Goal: Information Seeking & Learning: Learn about a topic

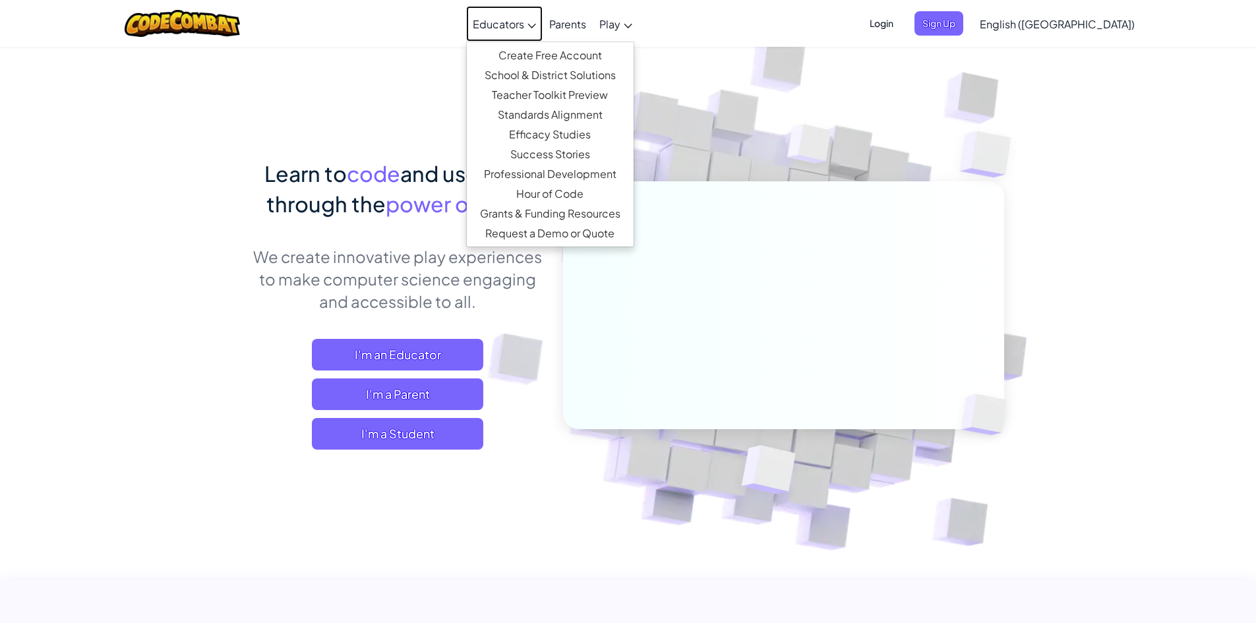
click at [524, 18] on span "Educators" at bounding box center [498, 24] width 51 height 14
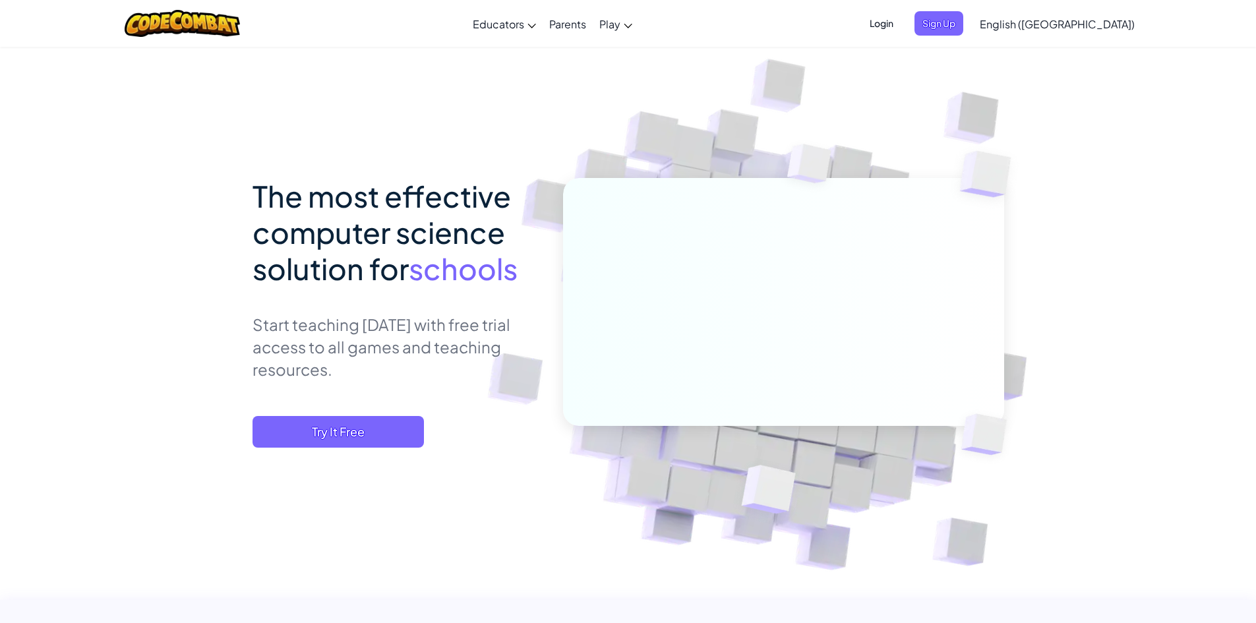
click at [1086, 32] on link "English ([GEOGRAPHIC_DATA])" at bounding box center [1057, 24] width 168 height 36
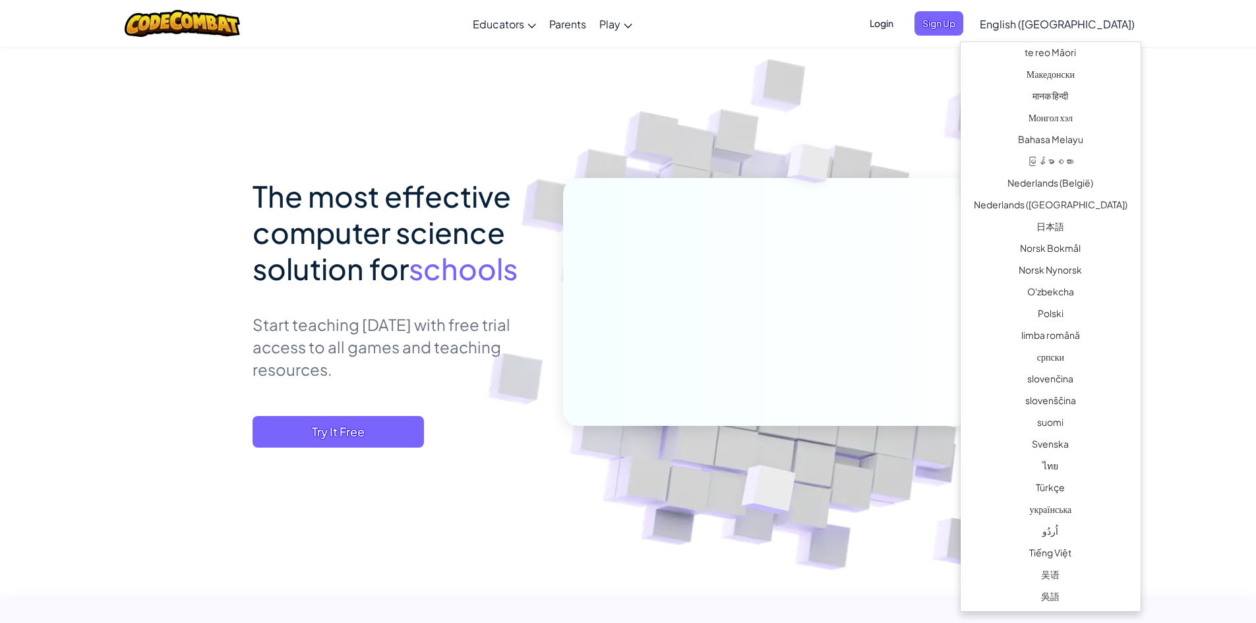
scroll to position [778, 0]
click at [1079, 472] on link "ไทย" at bounding box center [1051, 467] width 180 height 22
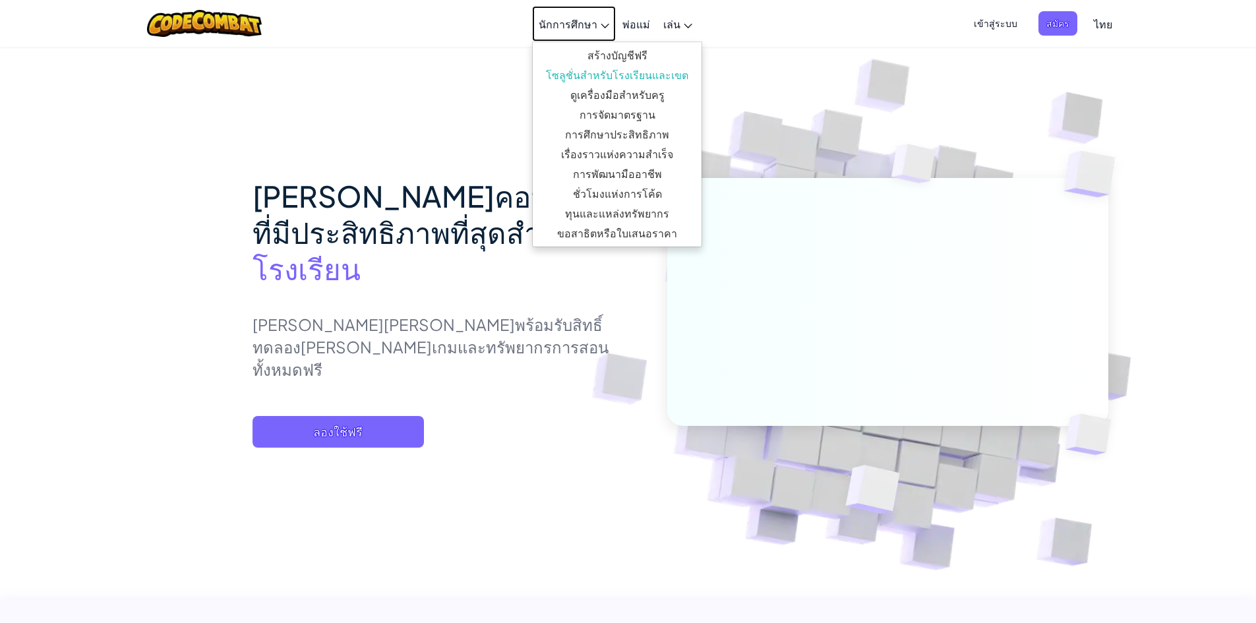
click at [560, 22] on span "นักการศึกษา" at bounding box center [568, 24] width 59 height 14
click at [643, 201] on link "ชั่วโมงแห่งการโค้ด" at bounding box center [617, 194] width 169 height 20
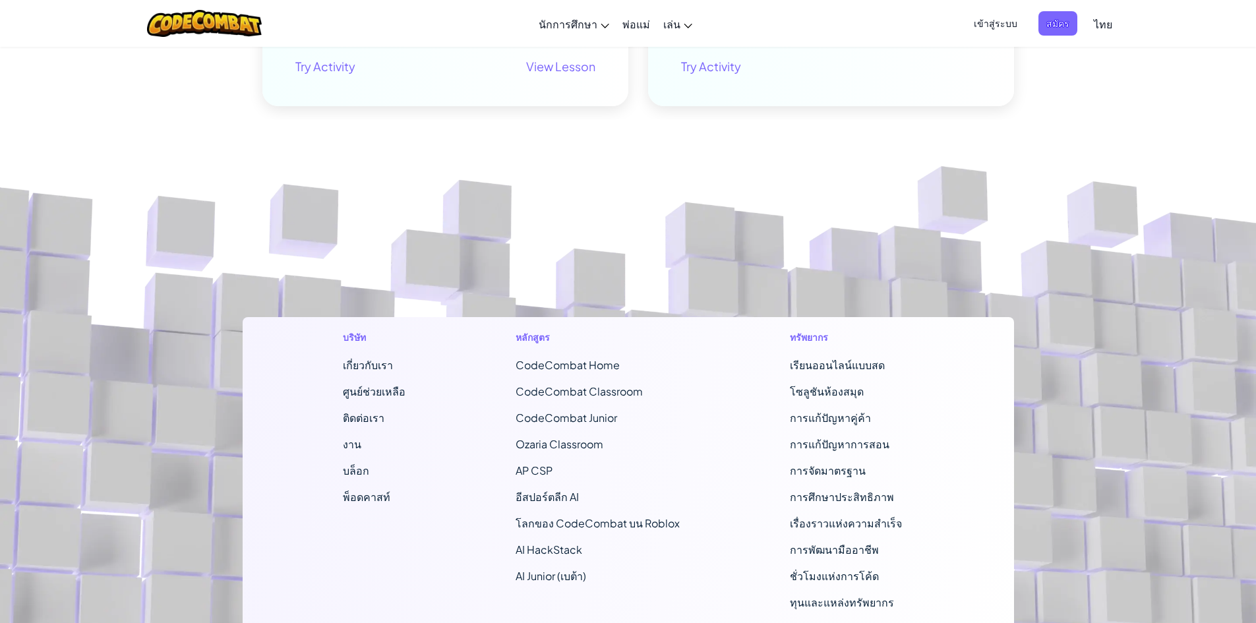
scroll to position [2242, 0]
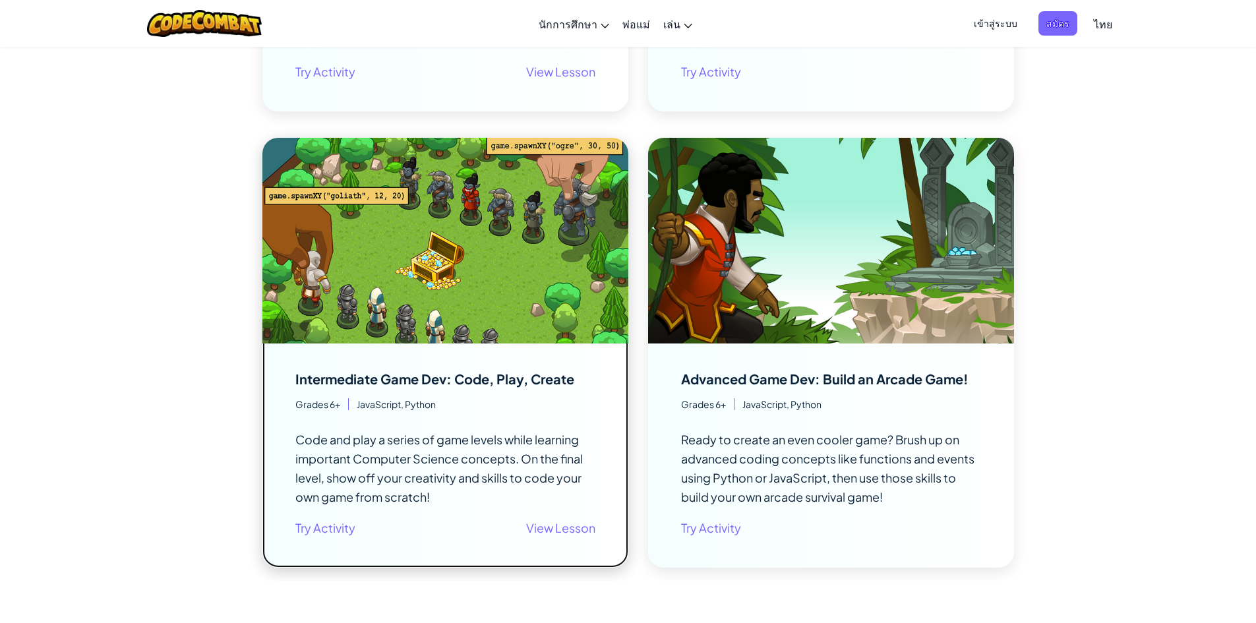
click at [338, 218] on img at bounding box center [445, 241] width 366 height 206
